Goal: Task Accomplishment & Management: Manage account settings

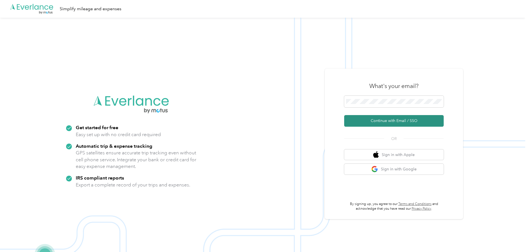
click at [396, 120] on button "Continue with Email / SSO" at bounding box center [393, 121] width 99 height 12
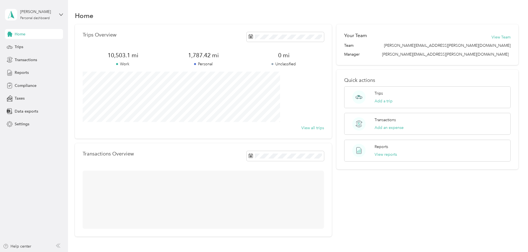
click at [98, 82] on div "Trips Overview 10,503.1 mi Work 1,787.42 mi Personal 0 mi Unclassified View all…" at bounding box center [296, 130] width 443 height 212
click at [20, 48] on span "Trips" at bounding box center [19, 47] width 9 height 6
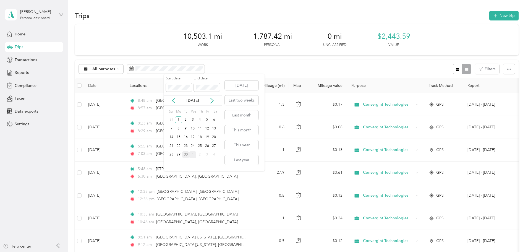
click at [186, 154] on div "30" at bounding box center [185, 154] width 7 height 7
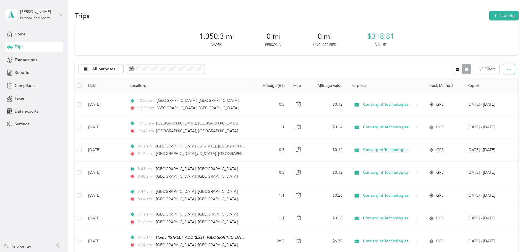
click at [507, 69] on icon "button" at bounding box center [509, 69] width 4 height 1
click at [301, 68] on div "All purposes Filters" at bounding box center [296, 69] width 443 height 18
click at [489, 14] on button "New trip" at bounding box center [503, 16] width 29 height 10
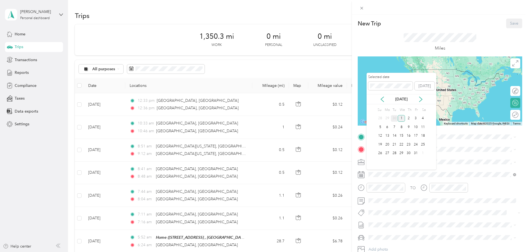
click at [395, 117] on div "30" at bounding box center [394, 118] width 7 height 7
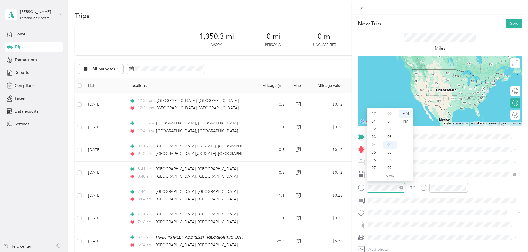
scroll to position [33, 0]
click at [372, 134] on div "07" at bounding box center [373, 135] width 13 height 8
click at [388, 141] on div "22" at bounding box center [389, 142] width 13 height 8
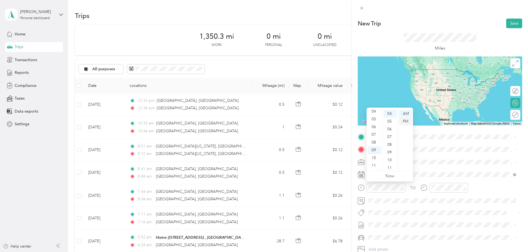
click at [407, 122] on div "PM" at bounding box center [405, 121] width 13 height 8
click at [374, 135] on div "07" at bounding box center [373, 135] width 13 height 8
click at [389, 127] on div "20" at bounding box center [389, 127] width 13 height 8
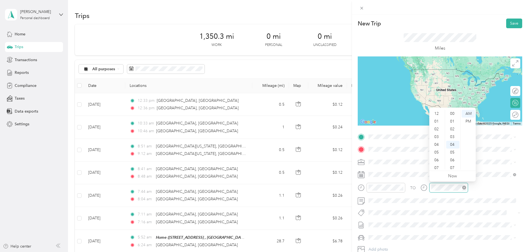
scroll to position [33, 0]
click at [435, 135] on div "07" at bounding box center [436, 135] width 13 height 8
click at [435, 142] on div "08" at bounding box center [436, 142] width 13 height 8
click at [452, 111] on div "00" at bounding box center [452, 110] width 13 height 8
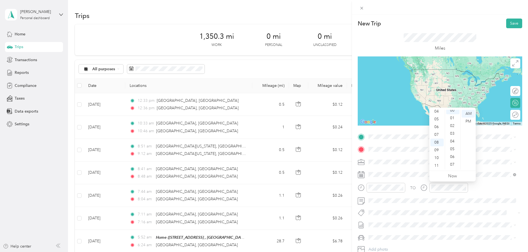
scroll to position [0, 0]
click at [468, 121] on div "PM" at bounding box center [467, 121] width 13 height 8
click at [435, 217] on div "TO Add photo" at bounding box center [440, 198] width 164 height 133
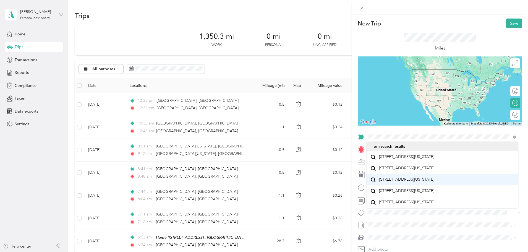
click at [402, 182] on span "[STREET_ADDRESS][US_STATE]" at bounding box center [406, 179] width 55 height 5
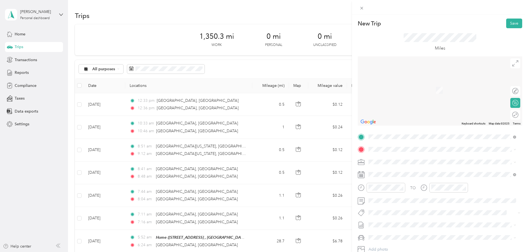
click at [400, 172] on div "Home [STREET_ADDRESS]" at bounding box center [446, 175] width 135 height 17
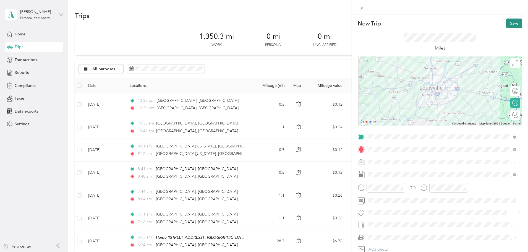
click at [509, 21] on button "Save" at bounding box center [514, 24] width 16 height 10
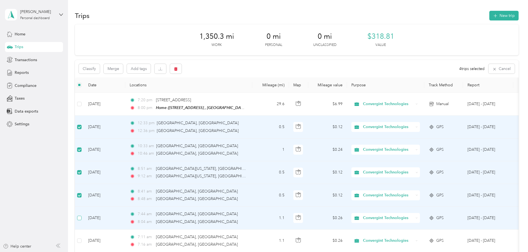
click at [82, 220] on label at bounding box center [79, 218] width 4 height 6
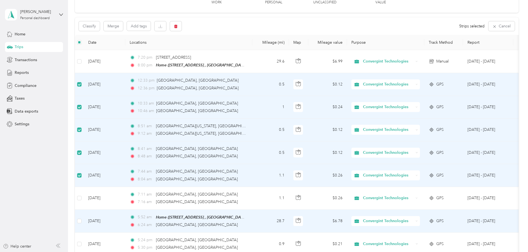
scroll to position [55, 0]
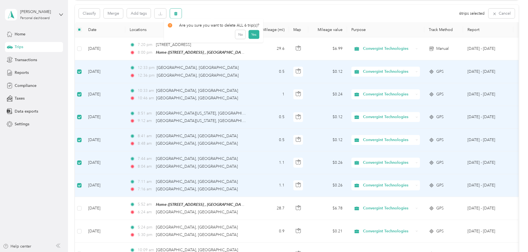
click at [177, 12] on icon "button" at bounding box center [175, 14] width 3 height 4
click at [254, 37] on button "Yes" at bounding box center [253, 36] width 11 height 9
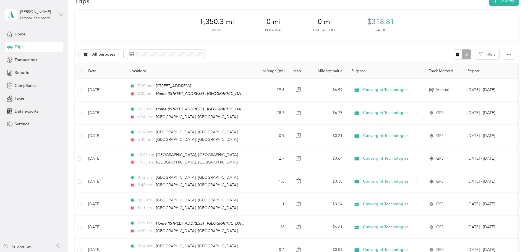
scroll to position [28, 0]
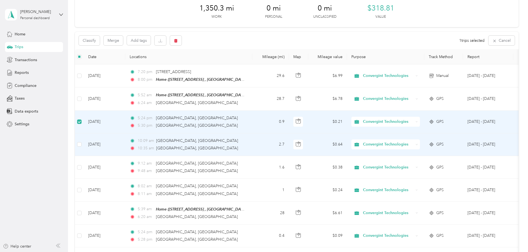
click at [84, 143] on td at bounding box center [79, 144] width 9 height 23
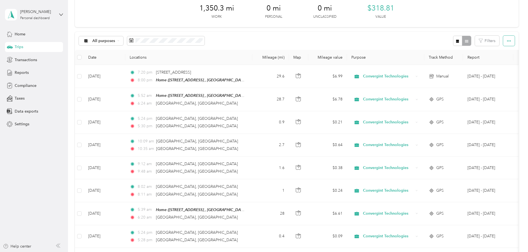
click at [503, 41] on button "button" at bounding box center [509, 41] width 12 height 10
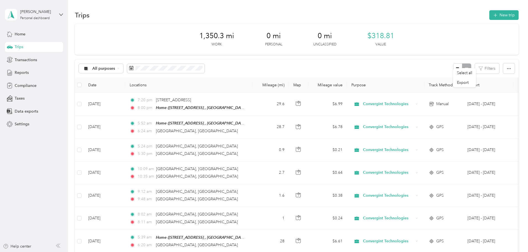
scroll to position [0, 0]
click at [489, 14] on button "New trip" at bounding box center [503, 16] width 29 height 10
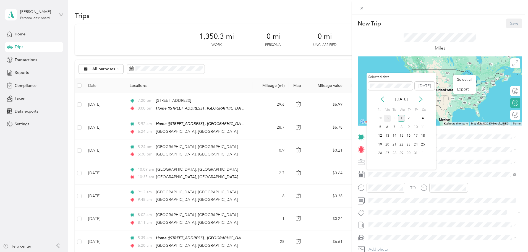
click at [387, 121] on div "29" at bounding box center [386, 118] width 7 height 7
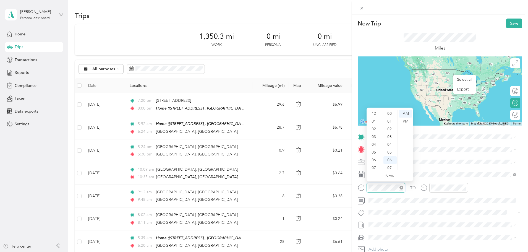
scroll to position [33, 0]
click at [374, 141] on div "08" at bounding box center [373, 142] width 13 height 8
click at [405, 121] on div "PM" at bounding box center [405, 121] width 13 height 8
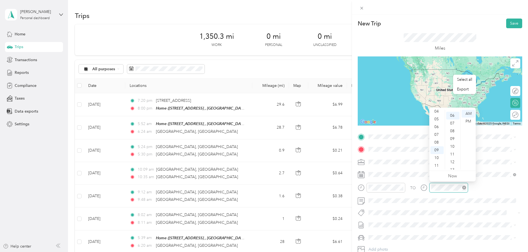
scroll to position [46, 0]
click at [437, 144] on div "08" at bounding box center [436, 142] width 13 height 8
click at [453, 154] on div "40" at bounding box center [452, 156] width 13 height 8
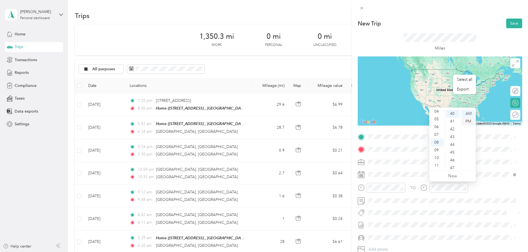
click at [467, 121] on div "PM" at bounding box center [467, 121] width 13 height 8
click at [448, 207] on div "TO Add photo" at bounding box center [440, 198] width 164 height 133
click at [393, 170] on span "[STREET_ADDRESS][US_STATE]" at bounding box center [406, 167] width 55 height 5
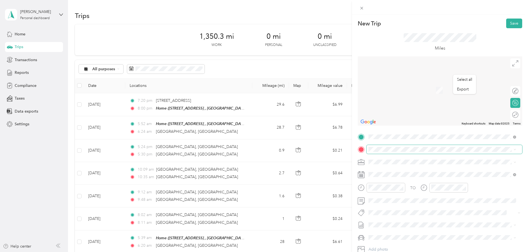
click at [382, 146] on span at bounding box center [444, 149] width 156 height 9
click at [387, 173] on strong "Home" at bounding box center [384, 171] width 11 height 5
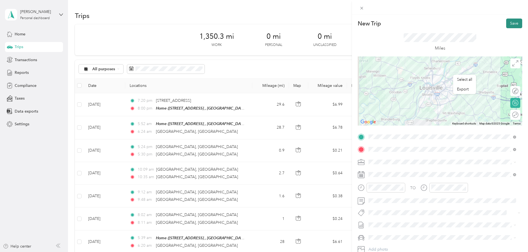
click at [514, 26] on button "Save" at bounding box center [514, 24] width 16 height 10
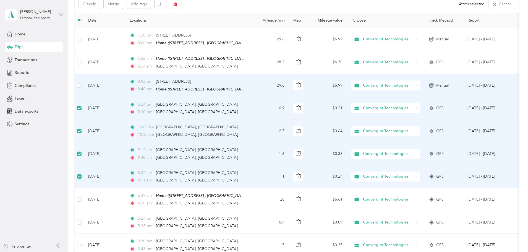
scroll to position [55, 0]
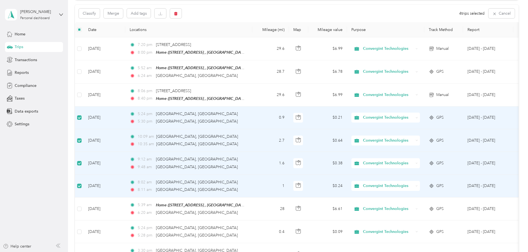
click at [237, 138] on div "10:09 am [GEOGRAPHIC_DATA], [GEOGRAPHIC_DATA]" at bounding box center [188, 136] width 116 height 6
click at [178, 13] on icon "button" at bounding box center [176, 14] width 4 height 4
click at [252, 36] on button "Yes" at bounding box center [253, 36] width 11 height 9
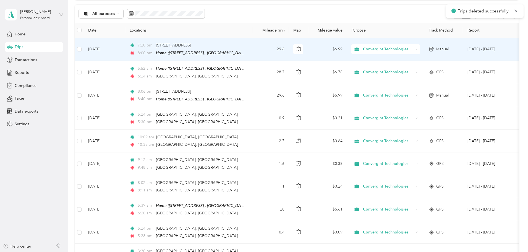
scroll to position [56, 0]
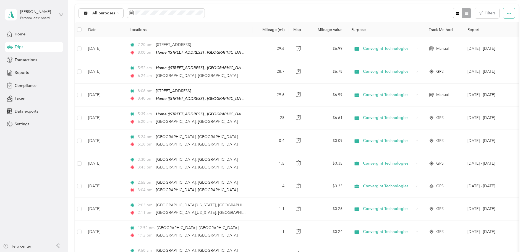
click at [503, 14] on button "button" at bounding box center [509, 13] width 12 height 10
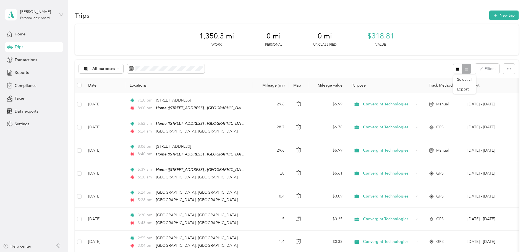
scroll to position [0, 0]
click at [489, 15] on button "New trip" at bounding box center [503, 16] width 29 height 10
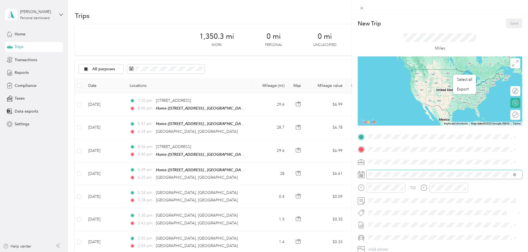
click at [391, 171] on span at bounding box center [444, 174] width 156 height 9
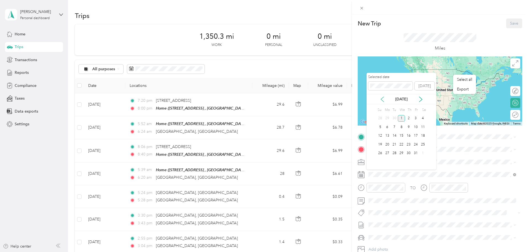
click at [383, 100] on icon at bounding box center [382, 99] width 6 height 6
click at [422, 143] on div "27" at bounding box center [422, 144] width 7 height 7
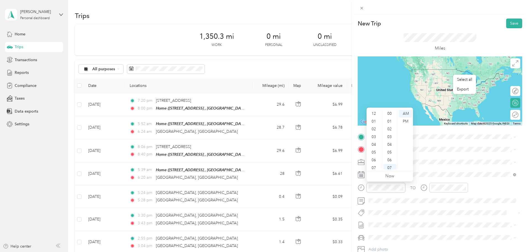
scroll to position [33, 0]
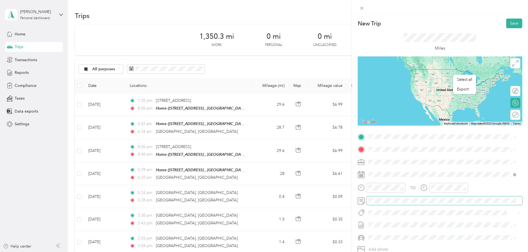
click at [407, 204] on span at bounding box center [444, 200] width 156 height 9
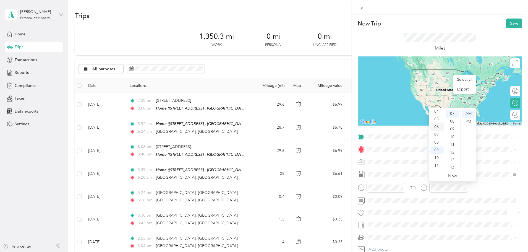
click at [437, 126] on div "06" at bounding box center [436, 127] width 13 height 8
click at [454, 132] on div "45" at bounding box center [452, 131] width 13 height 8
click at [500, 198] on span at bounding box center [444, 200] width 156 height 9
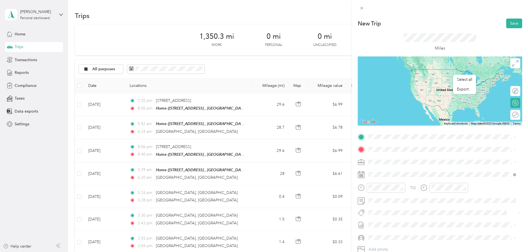
click at [391, 161] on div "Home [STREET_ADDRESS]" at bounding box center [446, 164] width 135 height 17
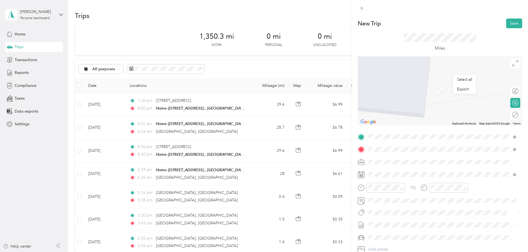
click at [408, 194] on span "[STREET_ADDRESS][US_STATE]" at bounding box center [406, 191] width 55 height 5
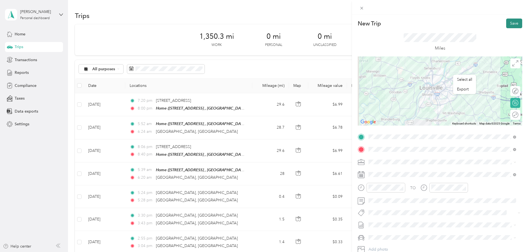
click at [510, 24] on button "Save" at bounding box center [514, 24] width 16 height 10
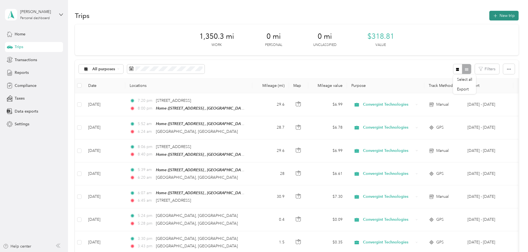
click at [489, 16] on button "New trip" at bounding box center [503, 16] width 29 height 10
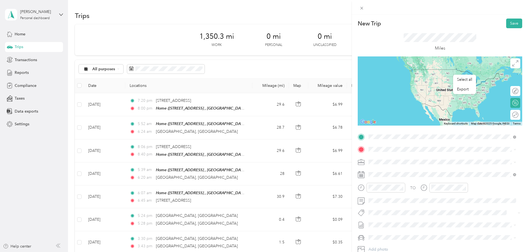
click at [392, 182] on span "[STREET_ADDRESS][US_STATE]" at bounding box center [406, 179] width 55 height 5
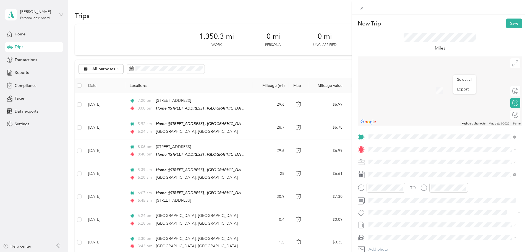
click at [406, 178] on span "[STREET_ADDRESS], [GEOGRAPHIC_DATA], [GEOGRAPHIC_DATA], [GEOGRAPHIC_DATA]" at bounding box center [439, 180] width 120 height 10
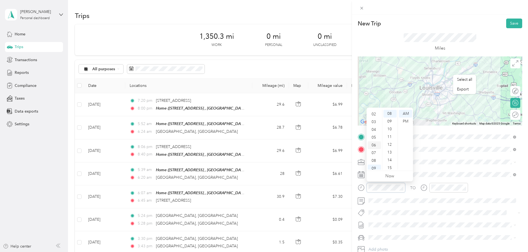
scroll to position [6, 0]
click at [375, 131] on div "03" at bounding box center [373, 131] width 13 height 8
click at [406, 122] on div "PM" at bounding box center [405, 121] width 13 height 8
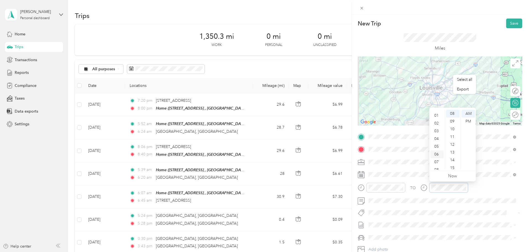
scroll to position [6, 0]
click at [436, 131] on div "03" at bounding box center [436, 131] width 13 height 8
click at [452, 141] on div "40" at bounding box center [452, 140] width 13 height 8
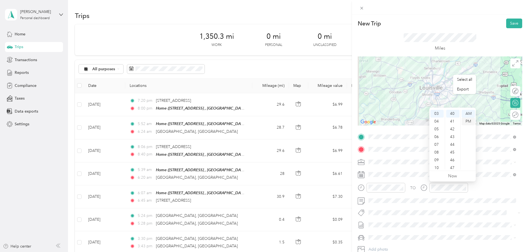
click at [470, 121] on div "PM" at bounding box center [467, 121] width 13 height 8
click at [495, 188] on div "TO" at bounding box center [440, 190] width 164 height 14
click at [508, 23] on button "Save" at bounding box center [514, 24] width 16 height 10
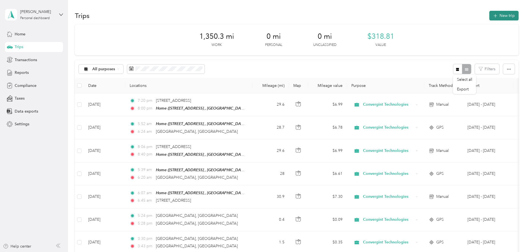
click at [489, 20] on button "New trip" at bounding box center [503, 16] width 29 height 10
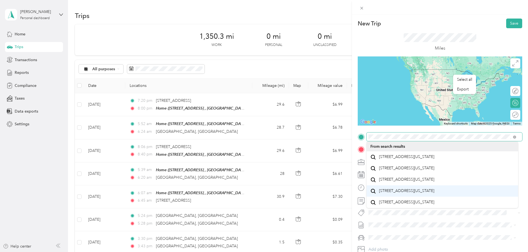
scroll to position [0, 0]
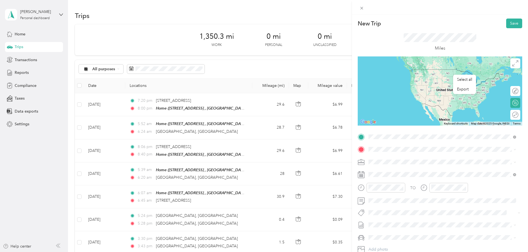
click at [404, 170] on span "[STREET_ADDRESS][US_STATE]" at bounding box center [406, 167] width 55 height 5
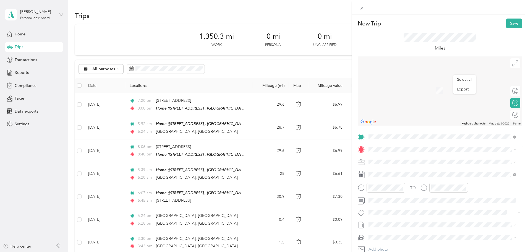
click at [407, 177] on span "[STREET_ADDRESS], [GEOGRAPHIC_DATA], [GEOGRAPHIC_DATA], [GEOGRAPHIC_DATA]" at bounding box center [439, 180] width 120 height 10
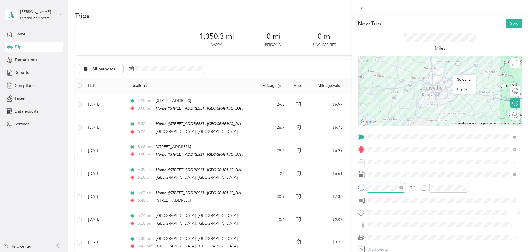
scroll to position [70, 0]
click at [361, 175] on rect at bounding box center [360, 175] width 1 height 1
click at [361, 175] on icon at bounding box center [361, 174] width 7 height 7
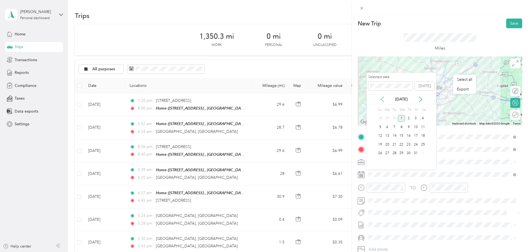
click at [383, 98] on icon at bounding box center [382, 99] width 6 height 6
click at [416, 144] on div "26" at bounding box center [415, 144] width 7 height 7
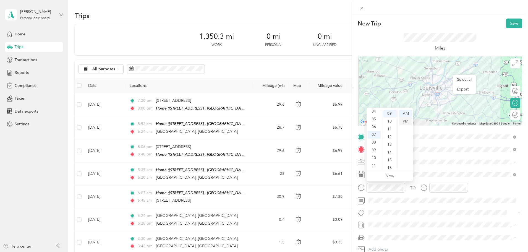
click at [404, 118] on div "PM" at bounding box center [405, 121] width 13 height 8
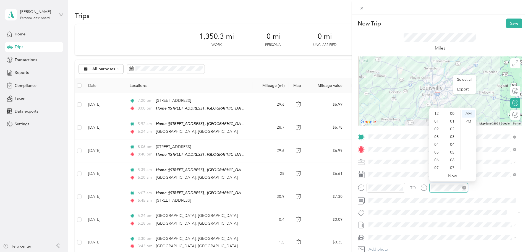
scroll to position [33, 0]
click at [436, 133] on div "07" at bounding box center [436, 135] width 13 height 8
click at [452, 143] on div "45" at bounding box center [452, 144] width 13 height 8
click at [466, 121] on div "PM" at bounding box center [467, 121] width 13 height 8
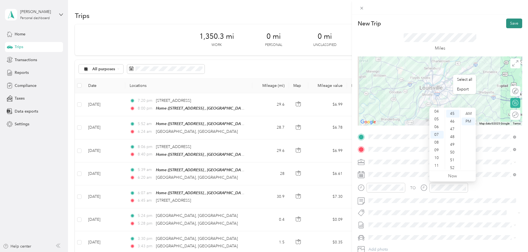
click at [509, 23] on button "Save" at bounding box center [514, 24] width 16 height 10
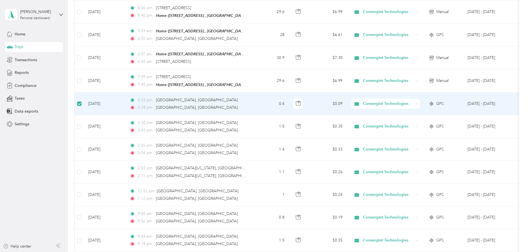
scroll to position [138, 0]
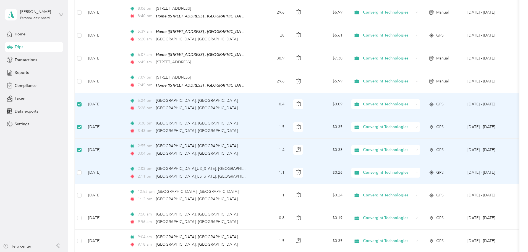
click at [84, 170] on td at bounding box center [79, 172] width 9 height 23
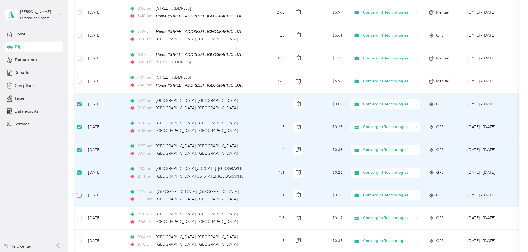
click at [82, 196] on label at bounding box center [79, 195] width 4 height 6
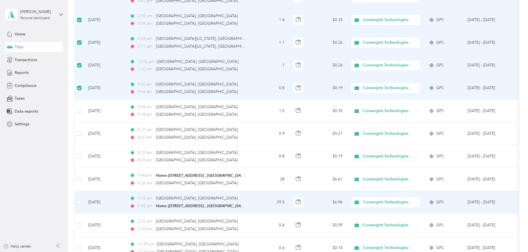
scroll to position [276, 0]
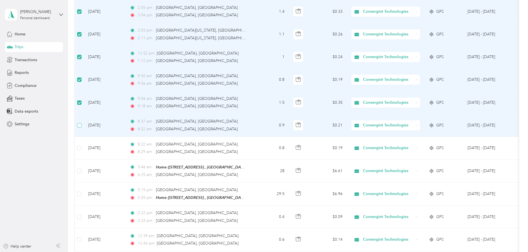
click at [82, 122] on label at bounding box center [79, 125] width 4 height 6
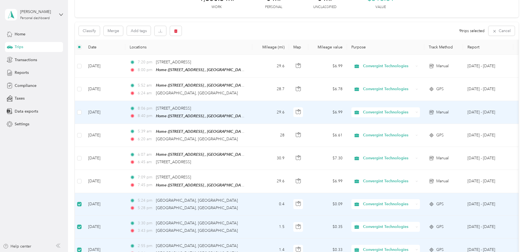
scroll to position [0, 0]
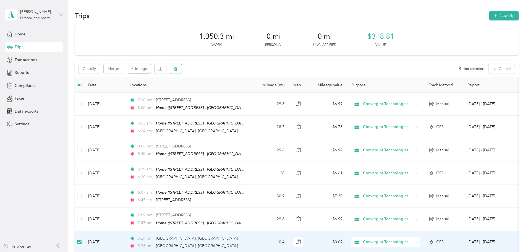
click at [177, 69] on icon "button" at bounding box center [175, 69] width 3 height 4
click at [249, 92] on button "Yes" at bounding box center [253, 91] width 11 height 9
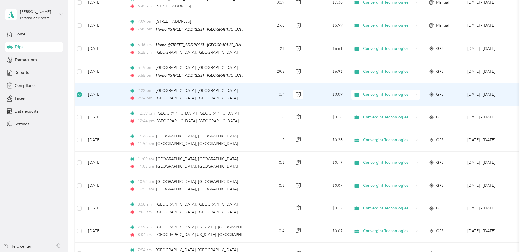
scroll to position [193, 0]
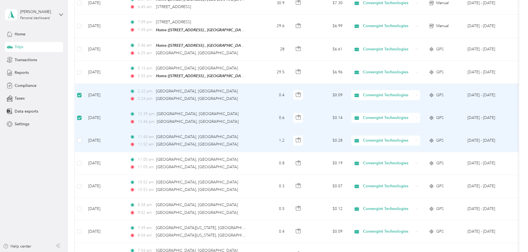
click at [84, 132] on td at bounding box center [79, 140] width 9 height 23
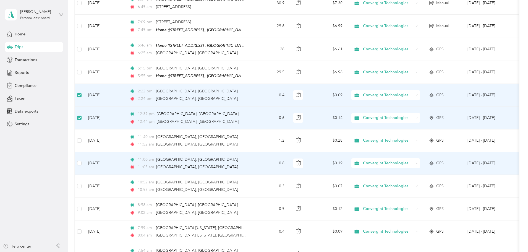
click at [84, 165] on td at bounding box center [79, 163] width 9 height 23
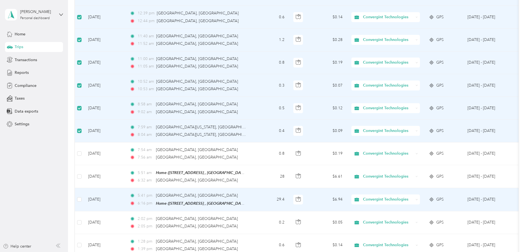
scroll to position [303, 0]
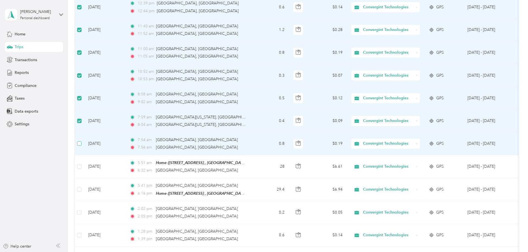
click at [82, 140] on label at bounding box center [79, 143] width 4 height 6
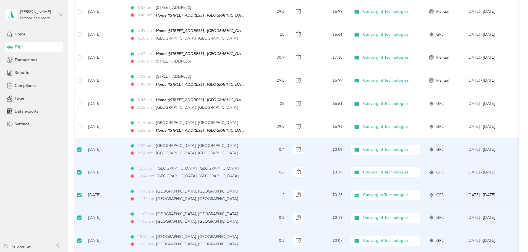
scroll to position [0, 0]
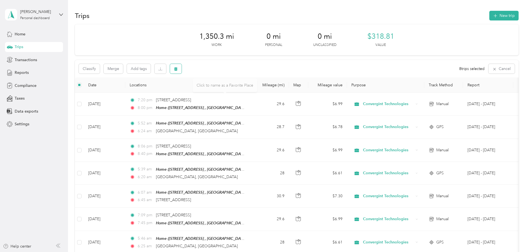
click at [177, 69] on icon "button" at bounding box center [175, 69] width 3 height 4
click at [253, 90] on button "Yes" at bounding box center [253, 91] width 11 height 9
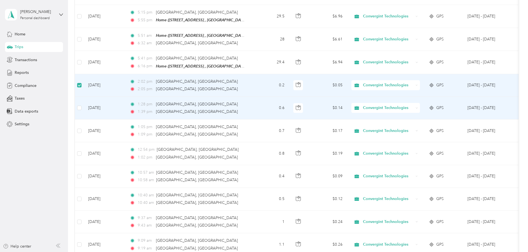
scroll to position [248, 0]
click at [82, 108] on label at bounding box center [79, 108] width 4 height 6
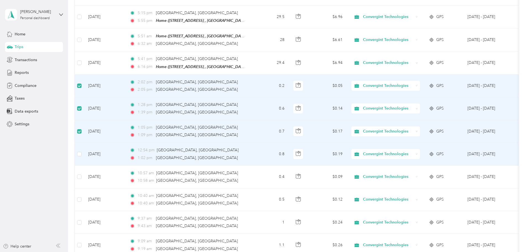
click at [84, 156] on td at bounding box center [79, 154] width 9 height 23
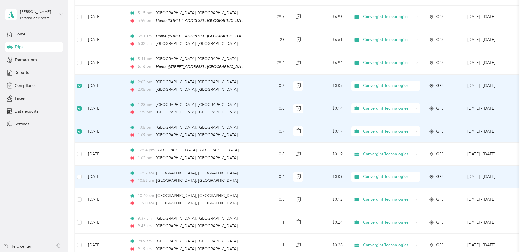
click at [82, 177] on label at bounding box center [79, 177] width 4 height 6
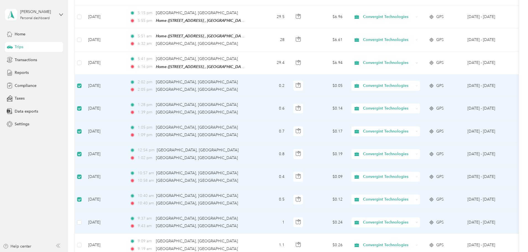
click at [84, 223] on td at bounding box center [79, 222] width 9 height 23
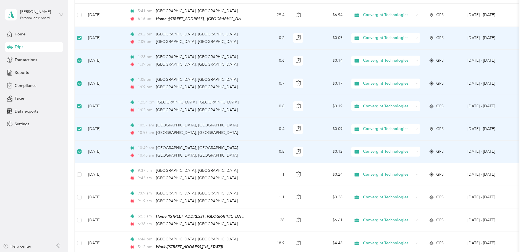
scroll to position [331, 0]
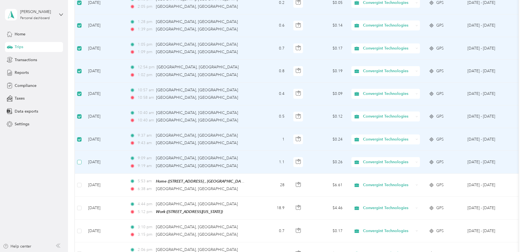
click at [82, 159] on label at bounding box center [79, 162] width 4 height 6
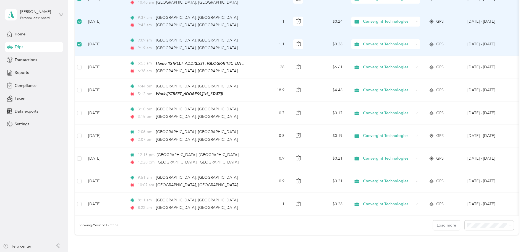
scroll to position [469, 0]
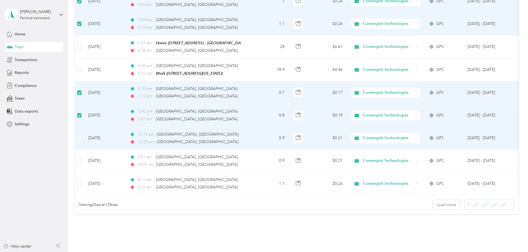
click at [84, 145] on td at bounding box center [79, 138] width 9 height 23
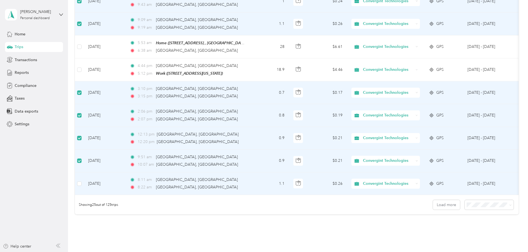
click at [82, 183] on label at bounding box center [79, 183] width 4 height 6
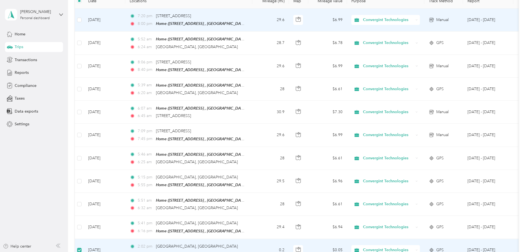
scroll to position [0, 0]
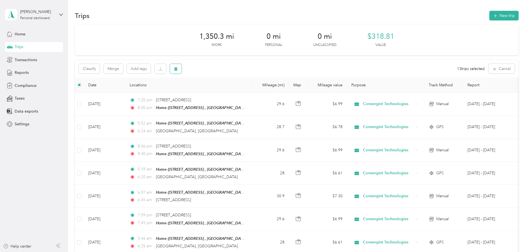
click at [178, 66] on span "button" at bounding box center [176, 68] width 4 height 5
click at [255, 91] on button "Yes" at bounding box center [254, 91] width 11 height 9
click at [182, 68] on button "button" at bounding box center [176, 69] width 12 height 10
click at [251, 92] on button "Yes" at bounding box center [253, 91] width 11 height 9
click at [489, 14] on button "New trip" at bounding box center [503, 16] width 29 height 10
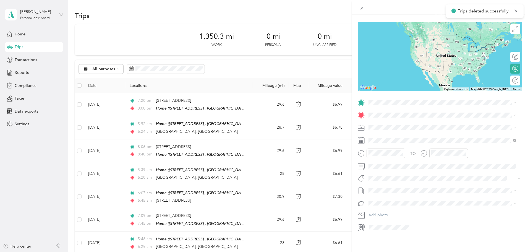
scroll to position [38, 0]
click at [376, 136] on span at bounding box center [444, 140] width 156 height 9
click at [362, 141] on rect at bounding box center [362, 141] width 1 height 1
click at [365, 137] on div at bounding box center [440, 140] width 164 height 9
click at [383, 167] on icon at bounding box center [382, 167] width 6 height 6
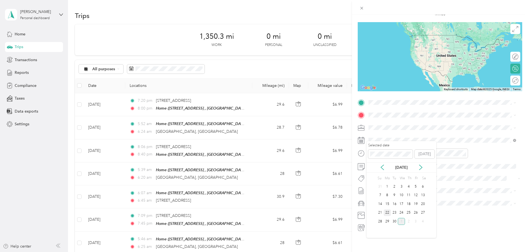
click at [387, 212] on div "22" at bounding box center [386, 212] width 7 height 7
drag, startPoint x: 372, startPoint y: 182, endPoint x: 377, endPoint y: 179, distance: 5.5
click at [372, 182] on div "07" at bounding box center [373, 182] width 13 height 8
click at [405, 167] on div "PM" at bounding box center [405, 169] width 13 height 8
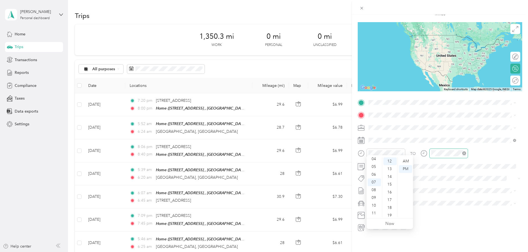
click at [430, 148] on div at bounding box center [448, 153] width 39 height 10
click at [436, 182] on div "07" at bounding box center [436, 182] width 13 height 8
click at [451, 206] on div "50" at bounding box center [452, 207] width 13 height 8
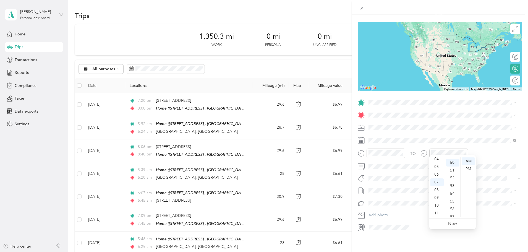
scroll to position [387, 0]
click at [467, 169] on div "PM" at bounding box center [467, 169] width 13 height 8
click at [490, 168] on div "TO Add photo" at bounding box center [440, 164] width 164 height 133
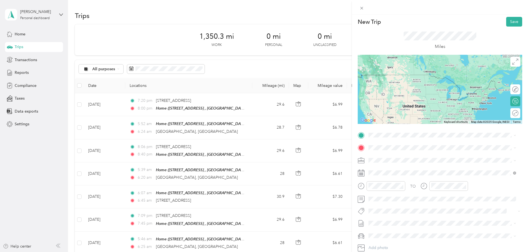
scroll to position [0, 0]
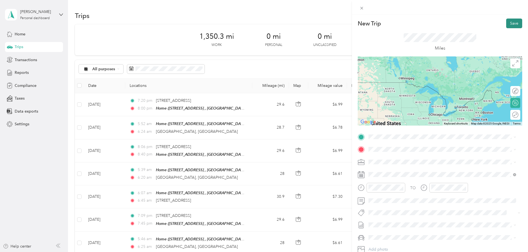
click at [507, 22] on button "Save" at bounding box center [514, 24] width 16 height 10
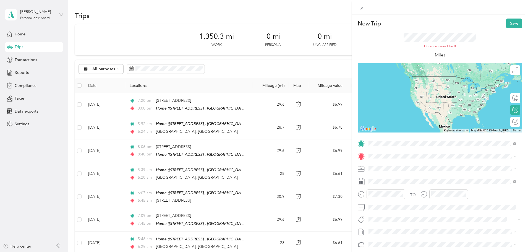
click at [408, 188] on span "[STREET_ADDRESS][US_STATE]" at bounding box center [406, 185] width 55 height 5
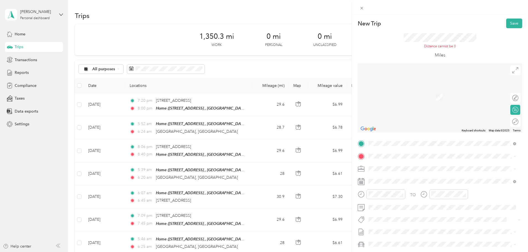
click at [406, 180] on div "Home [STREET_ADDRESS]" at bounding box center [446, 183] width 135 height 17
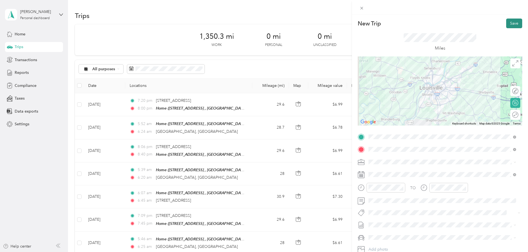
click at [508, 19] on button "Save" at bounding box center [514, 24] width 16 height 10
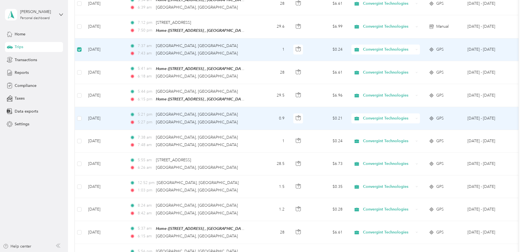
scroll to position [386, 0]
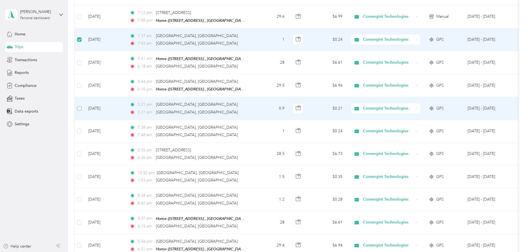
click at [82, 106] on label at bounding box center [79, 108] width 4 height 6
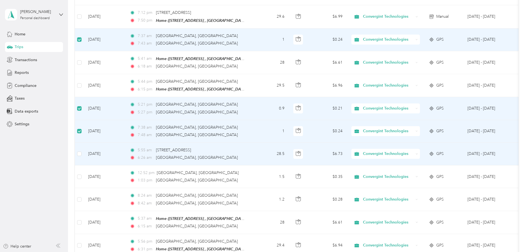
click at [84, 155] on td at bounding box center [79, 154] width 9 height 23
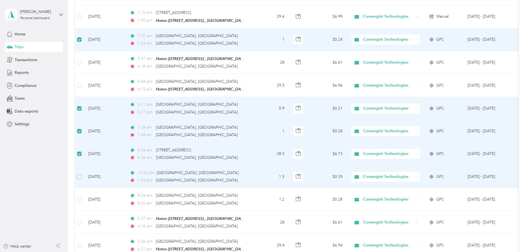
click at [82, 174] on label at bounding box center [79, 177] width 4 height 6
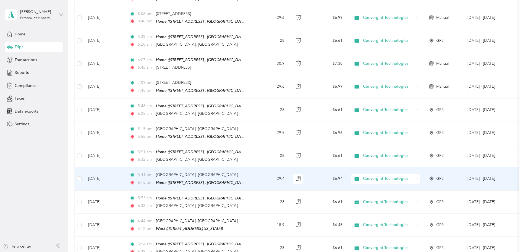
scroll to position [55, 0]
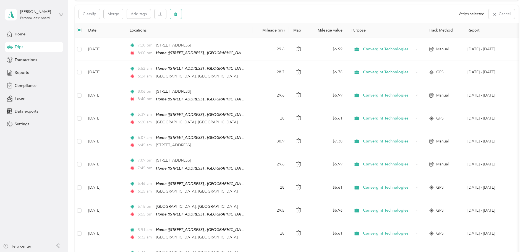
click at [177, 15] on icon "button" at bounding box center [175, 14] width 3 height 4
click at [251, 38] on button "Yes" at bounding box center [253, 37] width 11 height 9
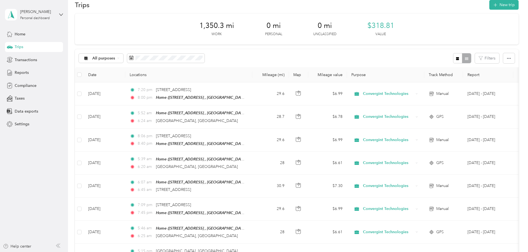
scroll to position [0, 0]
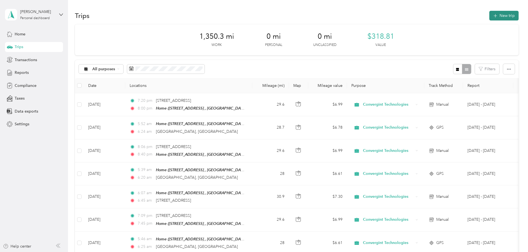
click at [489, 16] on button "New trip" at bounding box center [503, 16] width 29 height 10
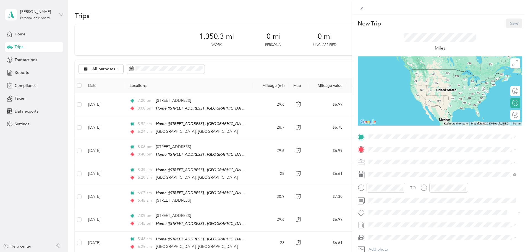
click at [361, 175] on rect at bounding box center [360, 174] width 1 height 1
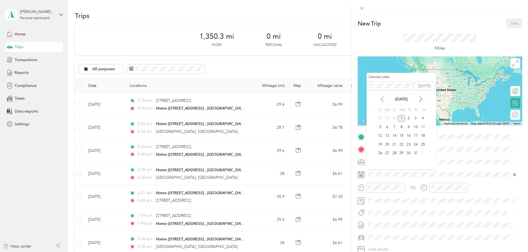
click at [383, 98] on icon at bounding box center [382, 99] width 6 height 6
click at [417, 136] on div "19" at bounding box center [415, 135] width 7 height 7
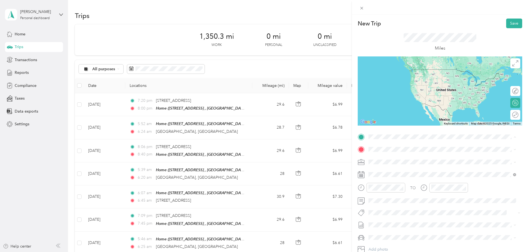
click at [389, 162] on div "Home [STREET_ADDRESS]" at bounding box center [446, 164] width 135 height 17
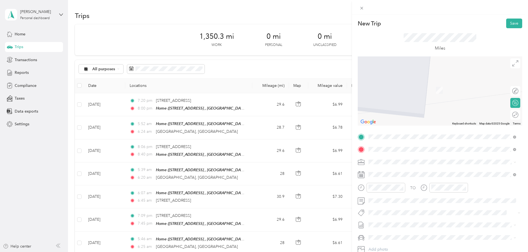
click at [397, 194] on span "[STREET_ADDRESS][US_STATE]" at bounding box center [406, 191] width 55 height 5
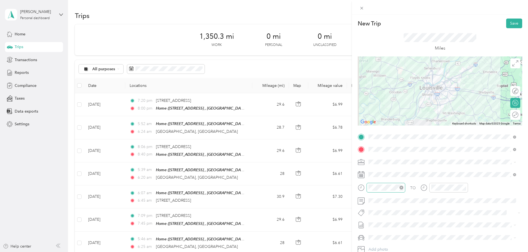
click at [368, 186] on div at bounding box center [385, 188] width 39 height 10
click at [389, 133] on div "30" at bounding box center [389, 135] width 13 height 8
click at [430, 183] on div at bounding box center [448, 188] width 39 height 10
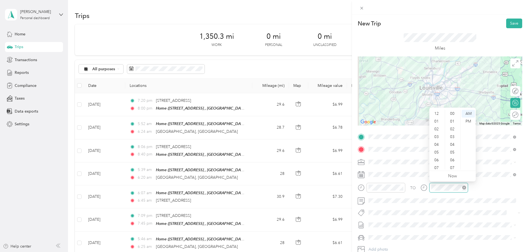
scroll to position [33, 0]
click at [436, 126] on div "06" at bounding box center [436, 127] width 13 height 8
click at [455, 129] on div "15" at bounding box center [452, 129] width 13 height 8
click at [459, 217] on div "TO Add photo" at bounding box center [440, 198] width 164 height 133
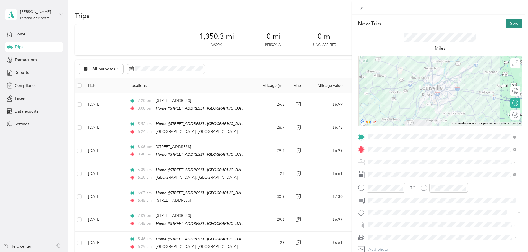
click at [508, 23] on button "Save" at bounding box center [514, 24] width 16 height 10
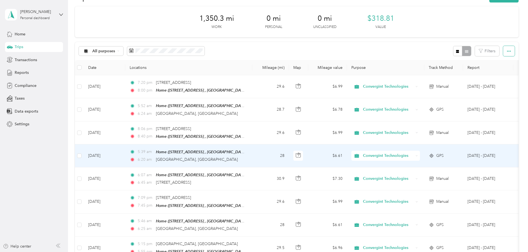
scroll to position [0, 0]
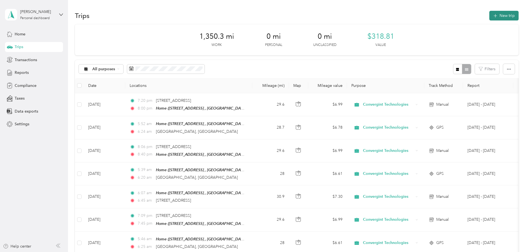
click at [489, 16] on button "New trip" at bounding box center [503, 16] width 29 height 10
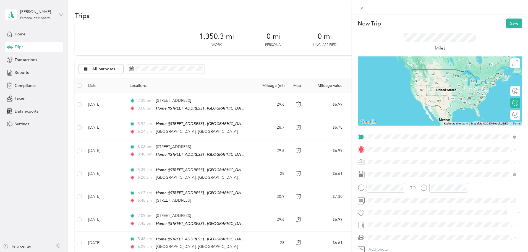
click at [398, 170] on span "[STREET_ADDRESS][US_STATE]" at bounding box center [406, 167] width 55 height 5
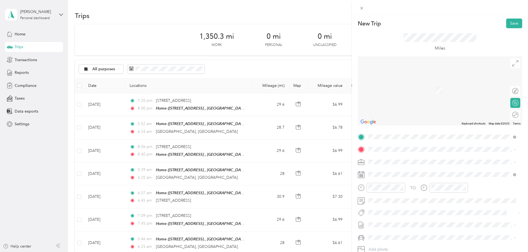
click at [387, 177] on span "[STREET_ADDRESS], [GEOGRAPHIC_DATA], [GEOGRAPHIC_DATA], [GEOGRAPHIC_DATA]" at bounding box center [439, 180] width 120 height 10
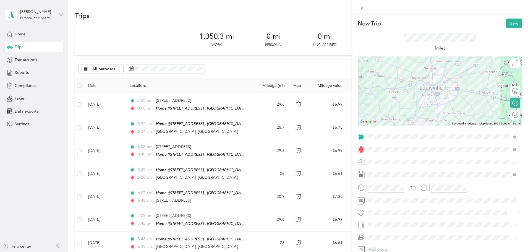
click at [360, 174] on icon at bounding box center [361, 174] width 7 height 7
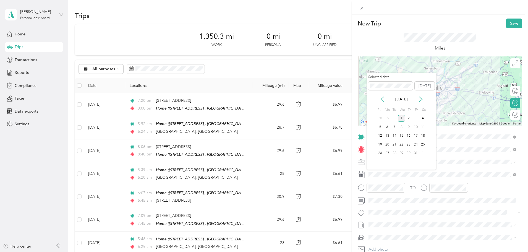
click at [383, 99] on icon at bounding box center [382, 99] width 6 height 6
click at [409, 135] on div "18" at bounding box center [408, 135] width 7 height 7
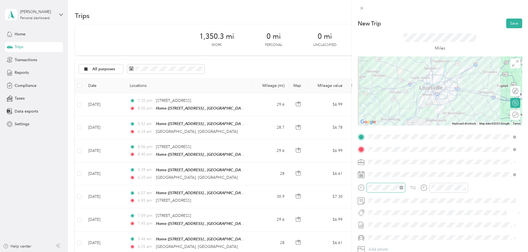
click at [369, 186] on div at bounding box center [385, 188] width 39 height 10
click at [374, 134] on div "07" at bounding box center [373, 135] width 13 height 8
click at [401, 120] on div "PM" at bounding box center [405, 121] width 13 height 8
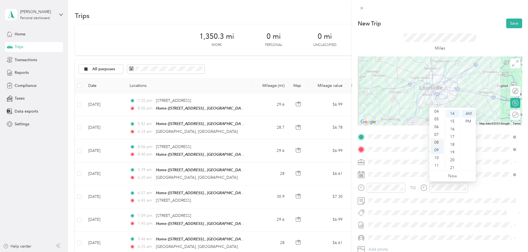
click at [436, 143] on div "08" at bounding box center [436, 142] width 13 height 8
click at [454, 112] on div "00" at bounding box center [452, 114] width 13 height 8
click at [469, 122] on div "PM" at bounding box center [467, 121] width 13 height 8
click at [509, 22] on button "Save" at bounding box center [514, 24] width 16 height 10
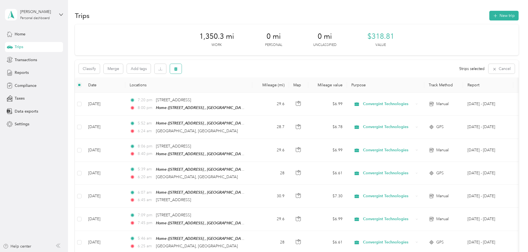
click at [182, 66] on button "button" at bounding box center [176, 69] width 12 height 10
click at [253, 91] on button "Yes" at bounding box center [253, 91] width 11 height 9
click at [489, 15] on button "New trip" at bounding box center [503, 16] width 29 height 10
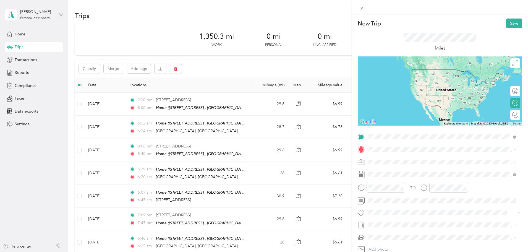
click at [391, 170] on span "[STREET_ADDRESS][US_STATE]" at bounding box center [406, 167] width 55 height 5
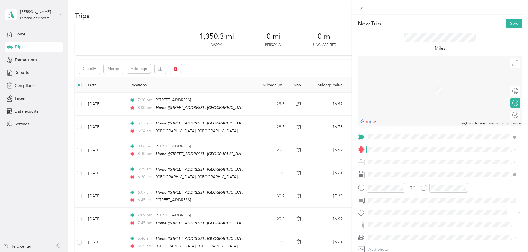
click at [383, 146] on span at bounding box center [444, 149] width 156 height 9
click at [386, 154] on div "TO Add photo" at bounding box center [440, 198] width 164 height 133
click at [384, 173] on strong "Home" at bounding box center [384, 171] width 11 height 5
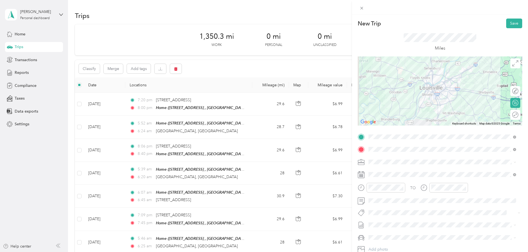
click at [362, 175] on icon at bounding box center [361, 174] width 7 height 7
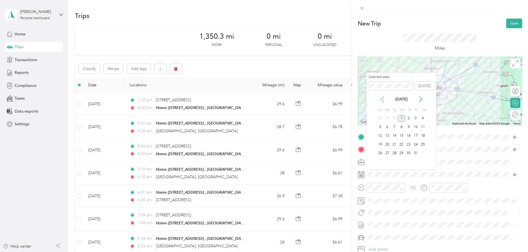
click at [381, 98] on icon at bounding box center [382, 99] width 6 height 6
click at [395, 136] on div "16" at bounding box center [394, 135] width 7 height 7
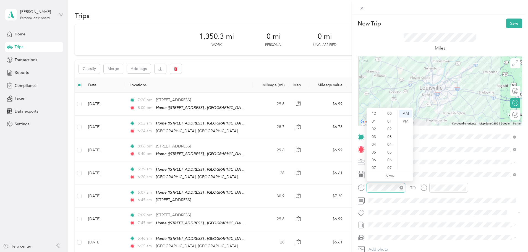
scroll to position [33, 0]
click at [406, 120] on div "PM" at bounding box center [405, 121] width 13 height 8
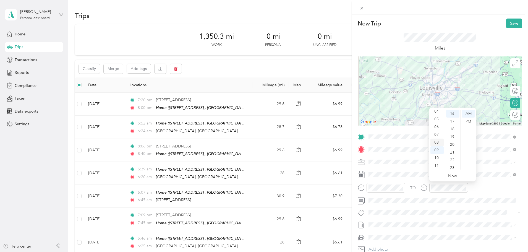
click at [438, 142] on div "08" at bounding box center [436, 142] width 13 height 8
click at [453, 113] on div "00" at bounding box center [452, 114] width 13 height 8
click at [471, 121] on div "PM" at bounding box center [467, 121] width 13 height 8
click at [509, 22] on button "Save" at bounding box center [514, 24] width 16 height 10
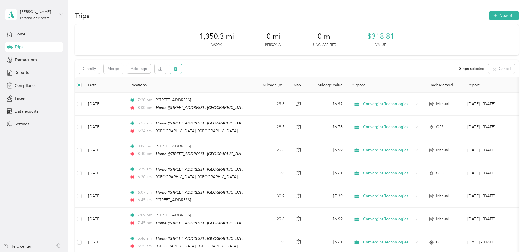
click at [182, 69] on button "button" at bounding box center [176, 69] width 12 height 10
click at [250, 89] on button "Yes" at bounding box center [253, 91] width 11 height 9
click at [182, 69] on button "button" at bounding box center [176, 69] width 12 height 10
click at [251, 93] on button "Yes" at bounding box center [253, 91] width 11 height 9
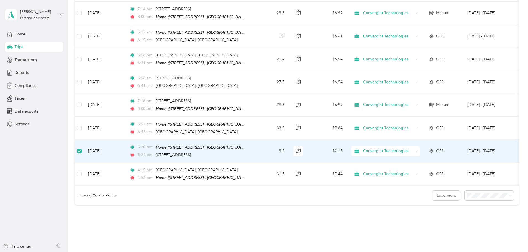
scroll to position [481, 0]
click at [418, 150] on icon at bounding box center [416, 151] width 2 height 2
click at [427, 167] on li "Personal" at bounding box center [423, 165] width 70 height 10
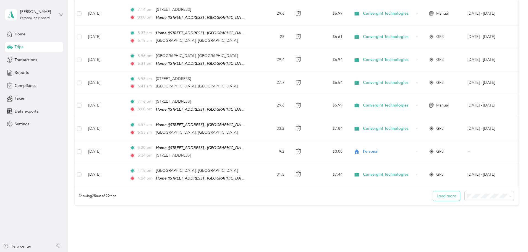
click at [433, 193] on button "Load more" at bounding box center [446, 196] width 27 height 10
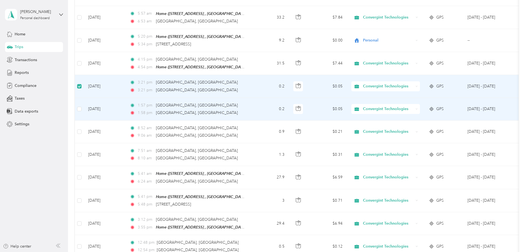
scroll to position [592, 0]
click at [84, 107] on td at bounding box center [79, 109] width 9 height 23
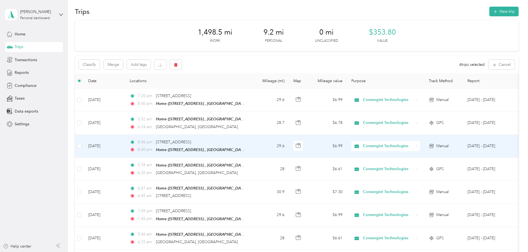
scroll to position [0, 0]
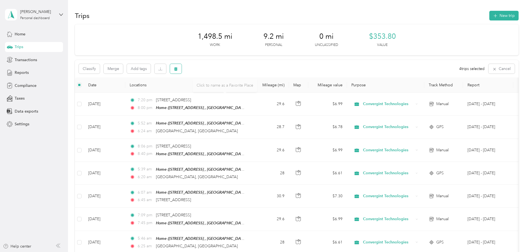
click at [182, 68] on button "button" at bounding box center [176, 69] width 12 height 10
click at [252, 92] on button "Yes" at bounding box center [253, 91] width 11 height 9
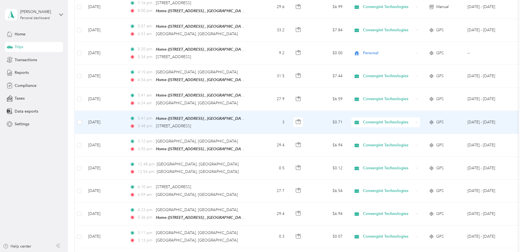
scroll to position [608, 0]
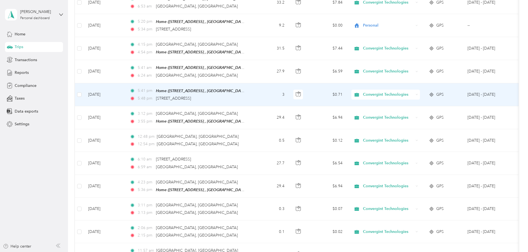
click at [418, 93] on icon at bounding box center [416, 94] width 2 height 2
click at [419, 107] on span "Personal" at bounding box center [428, 107] width 52 height 6
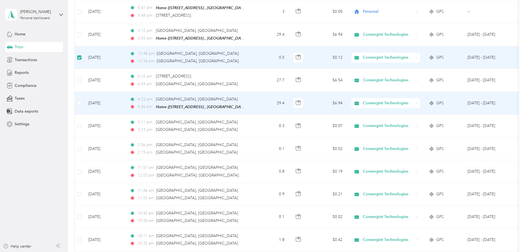
scroll to position [718, 0]
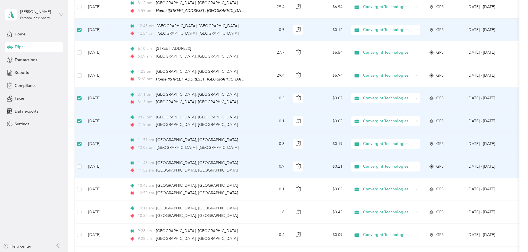
drag, startPoint x: 117, startPoint y: 155, endPoint x: 117, endPoint y: 165, distance: 10.2
click at [84, 155] on td at bounding box center [79, 166] width 9 height 23
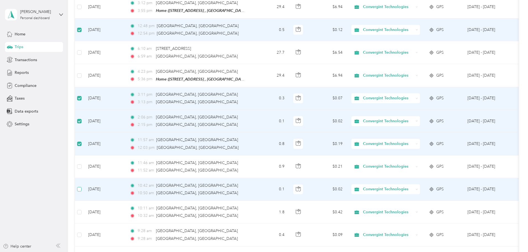
click at [84, 178] on td at bounding box center [79, 189] width 9 height 23
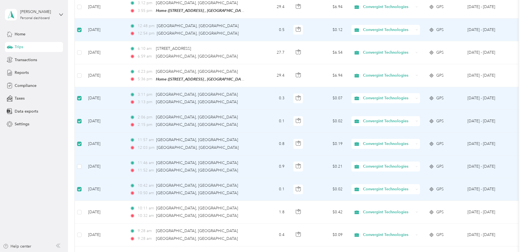
click at [84, 162] on td at bounding box center [79, 166] width 9 height 23
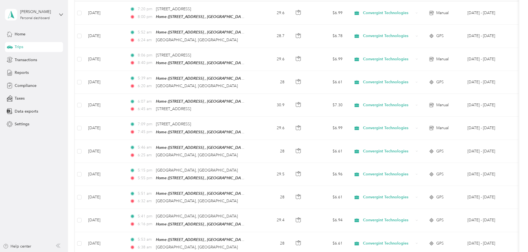
scroll to position [0, 0]
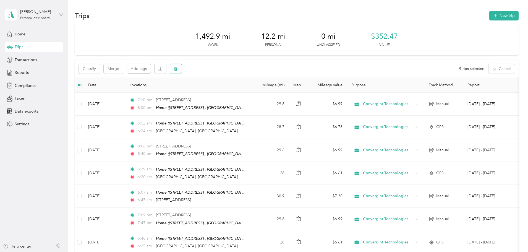
click at [177, 70] on icon "button" at bounding box center [175, 69] width 3 height 4
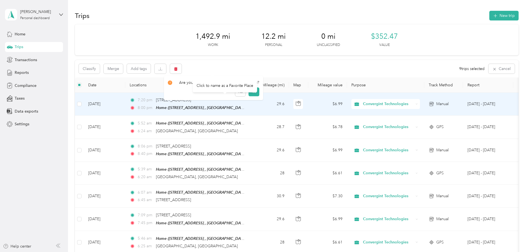
click at [249, 91] on div "Click to name as a Favorite Place" at bounding box center [225, 86] width 64 height 14
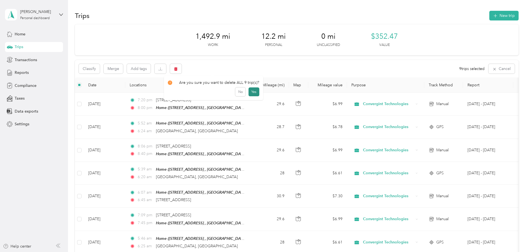
click at [253, 91] on button "Yes" at bounding box center [253, 91] width 11 height 9
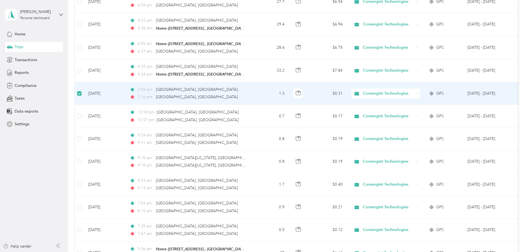
scroll to position [745, 0]
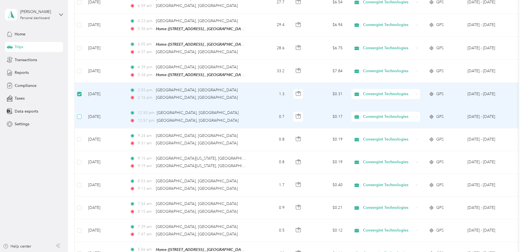
click at [82, 114] on label at bounding box center [79, 117] width 4 height 6
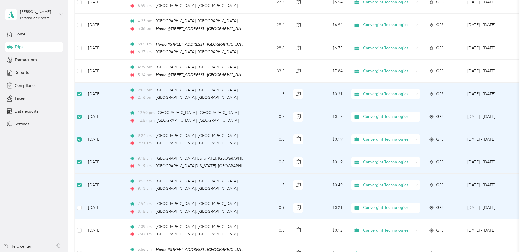
click at [84, 199] on td at bounding box center [79, 207] width 9 height 23
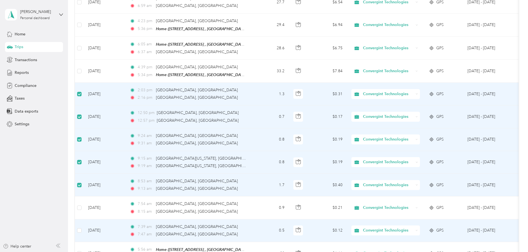
click at [84, 219] on td at bounding box center [79, 230] width 9 height 23
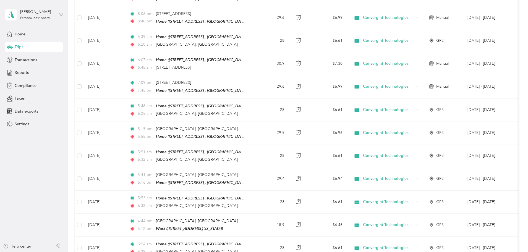
scroll to position [0, 0]
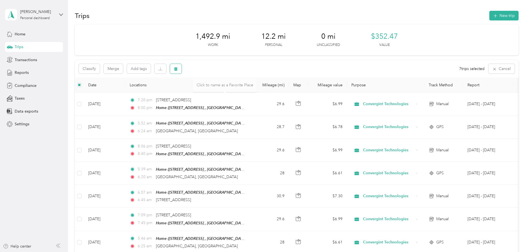
click at [182, 65] on button "button" at bounding box center [176, 69] width 12 height 10
click at [250, 92] on button "Yes" at bounding box center [253, 91] width 11 height 9
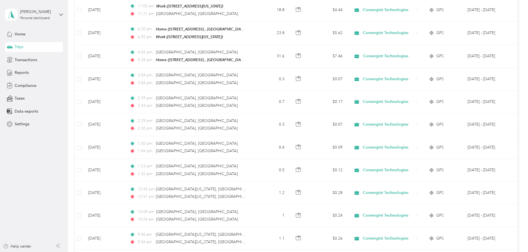
scroll to position [994, 0]
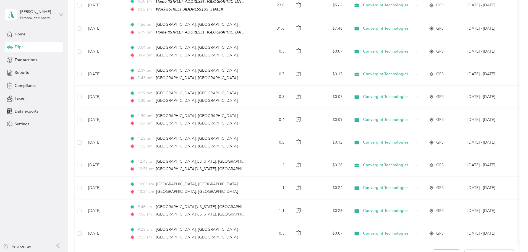
click at [433, 249] on button "Load more" at bounding box center [446, 254] width 27 height 10
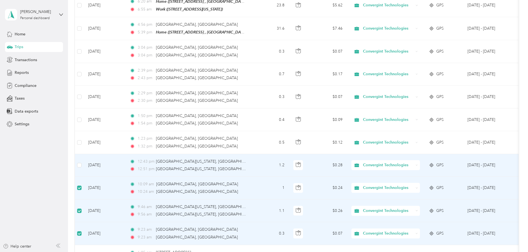
click at [84, 154] on td at bounding box center [79, 165] width 9 height 23
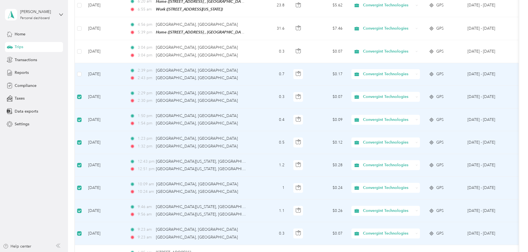
click at [84, 64] on td at bounding box center [79, 74] width 9 height 23
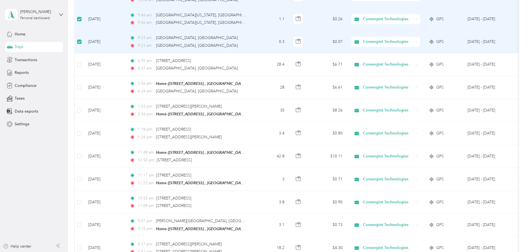
scroll to position [1187, 0]
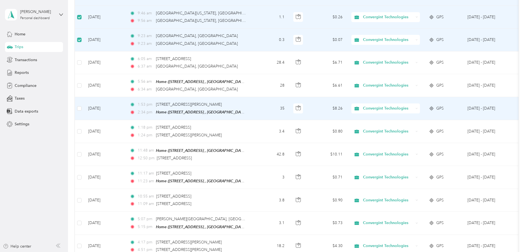
click at [418, 107] on icon at bounding box center [416, 108] width 2 height 2
click at [423, 117] on span "Personal" at bounding box center [428, 118] width 52 height 6
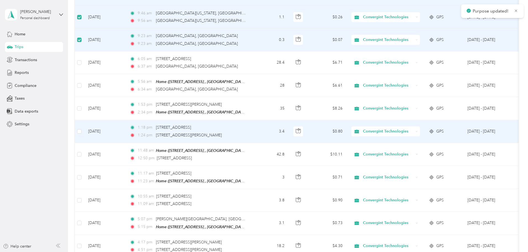
click at [418, 130] on icon at bounding box center [416, 131] width 2 height 2
click at [437, 140] on span "Personal" at bounding box center [428, 141] width 52 height 6
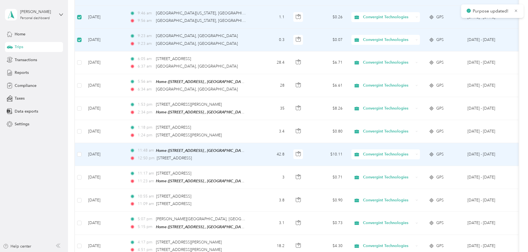
click at [418, 153] on icon at bounding box center [416, 154] width 2 height 2
click at [434, 163] on span "Personal" at bounding box center [428, 164] width 52 height 6
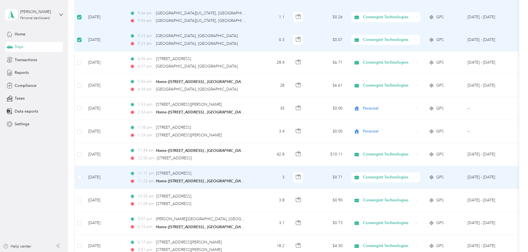
click at [418, 176] on icon at bounding box center [416, 177] width 2 height 2
click at [436, 184] on span "Personal" at bounding box center [428, 186] width 52 height 6
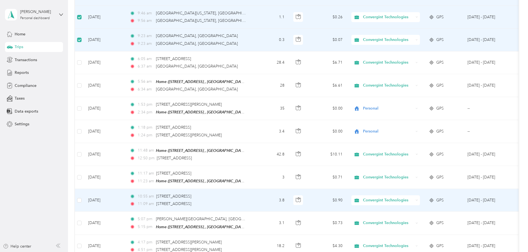
click at [420, 195] on div "Convergint Technologies" at bounding box center [385, 200] width 69 height 10
click at [428, 207] on span "Personal" at bounding box center [428, 209] width 52 height 6
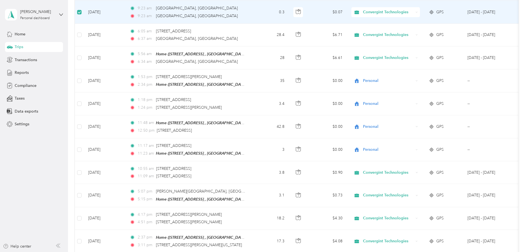
scroll to position [1243, 0]
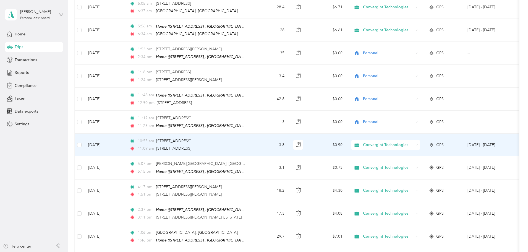
click at [418, 143] on icon at bounding box center [416, 144] width 2 height 2
click at [423, 151] on span "Personal" at bounding box center [428, 154] width 52 height 6
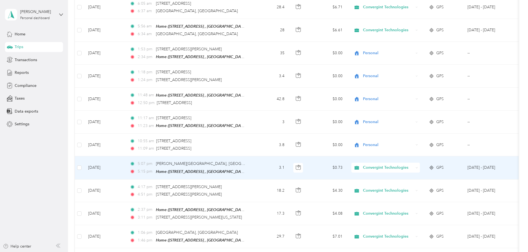
click at [417, 167] on icon at bounding box center [417, 167] width 2 height 1
click at [441, 175] on span "Personal" at bounding box center [428, 177] width 52 height 6
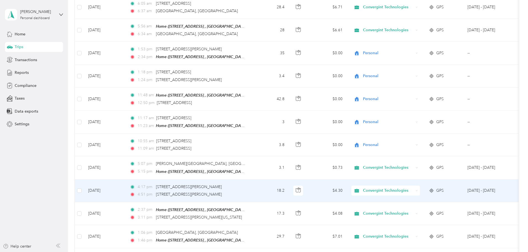
click at [418, 189] on icon at bounding box center [416, 190] width 2 height 2
click at [444, 197] on span "Personal" at bounding box center [428, 198] width 52 height 6
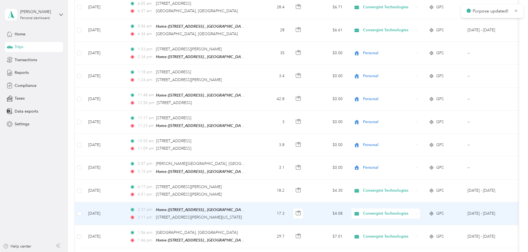
click at [418, 212] on icon at bounding box center [416, 213] width 2 height 2
click at [440, 219] on span "Personal" at bounding box center [428, 222] width 52 height 6
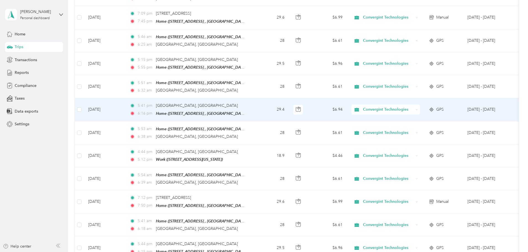
scroll to position [0, 0]
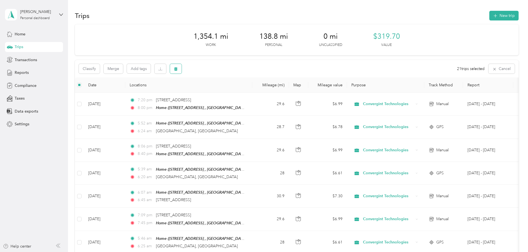
click at [182, 69] on button "button" at bounding box center [176, 69] width 12 height 10
drag, startPoint x: 254, startPoint y: 93, endPoint x: 249, endPoint y: 94, distance: 5.2
click at [254, 92] on button "Yes" at bounding box center [254, 91] width 11 height 9
click at [21, 72] on span "Reports" at bounding box center [22, 73] width 14 height 6
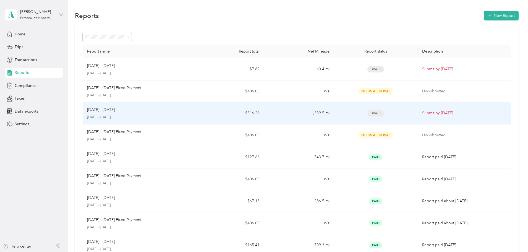
click at [190, 111] on div "[DATE] - [DATE]" at bounding box center [138, 110] width 103 height 6
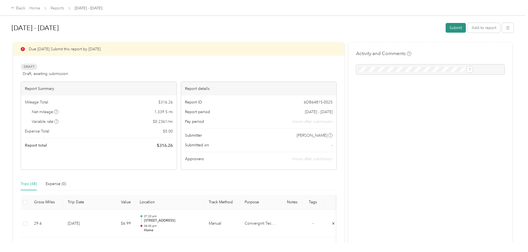
click at [445, 27] on button "Submit" at bounding box center [455, 28] width 20 height 10
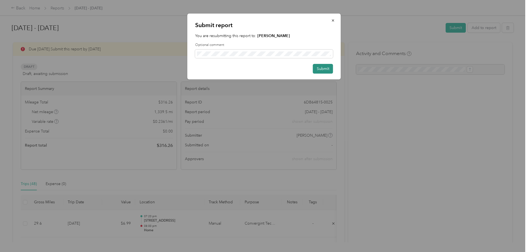
click at [320, 67] on button "Submit" at bounding box center [323, 69] width 20 height 10
